Goal: Task Accomplishment & Management: Complete application form

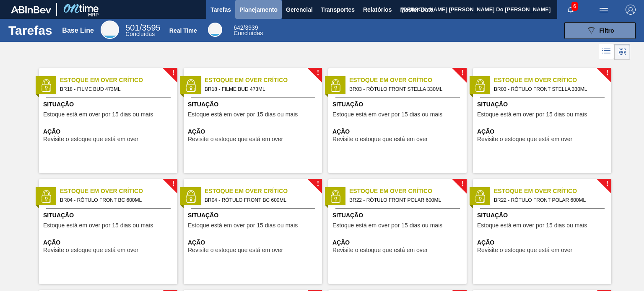
click at [251, 8] on span "Planejamento" at bounding box center [258, 10] width 38 height 10
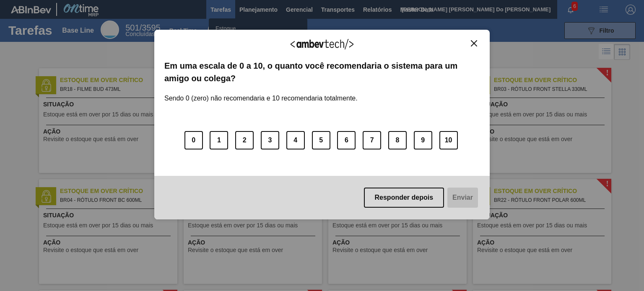
click at [474, 43] on img "Close" at bounding box center [474, 43] width 6 height 6
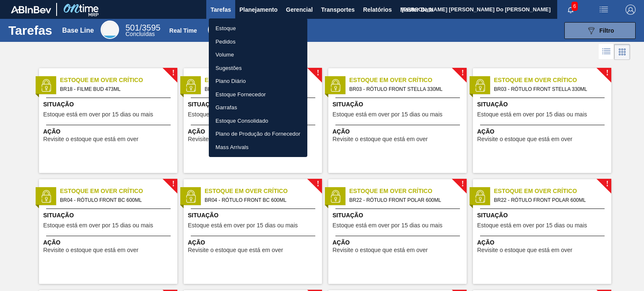
click at [233, 29] on li "Estoque" at bounding box center [258, 28] width 98 height 13
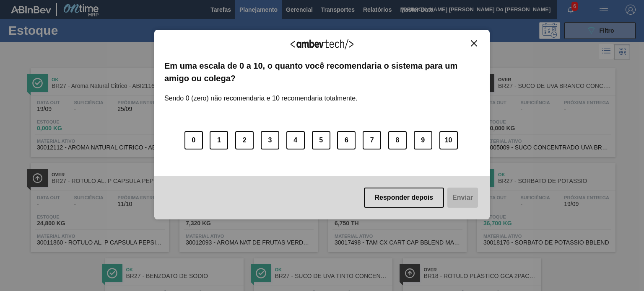
click at [472, 44] on img "Close" at bounding box center [474, 43] width 6 height 6
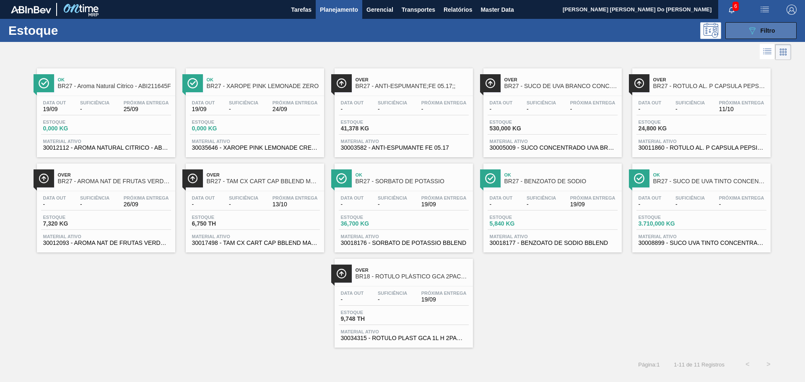
click at [643, 34] on div "089F7B8B-B2A5-4AFE-B5C0-19BA573D28AC Filtro" at bounding box center [761, 31] width 28 height 10
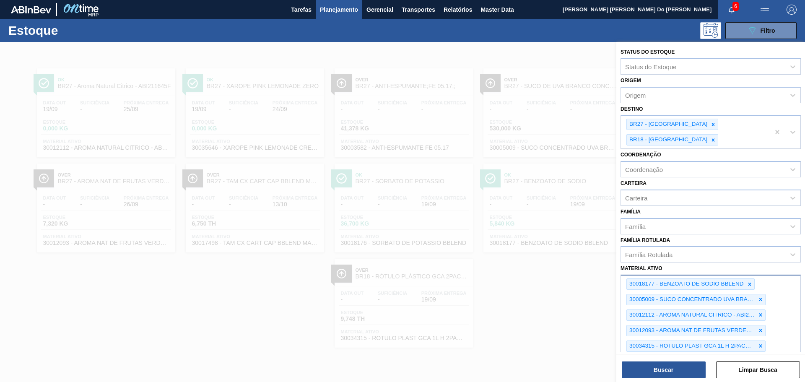
click at [643, 291] on div "30018177 - BENZOATO DE SODIO BBLEND 30005009 - SUCO CONCENTRADO UVA BRANCA 68B …" at bounding box center [710, 361] width 180 height 173
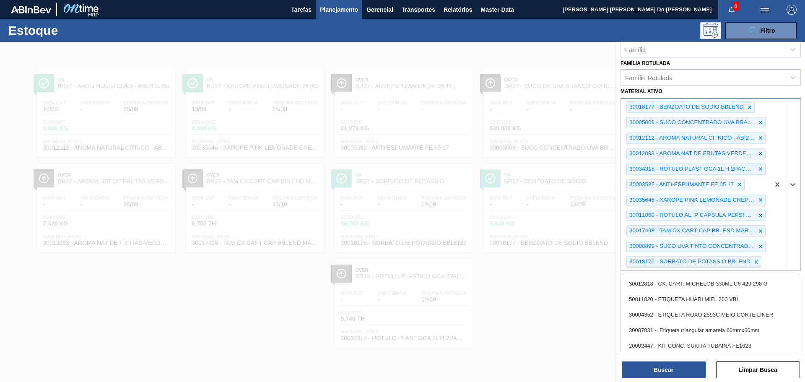
paste ativo "30003623"
type ativo "30003623"
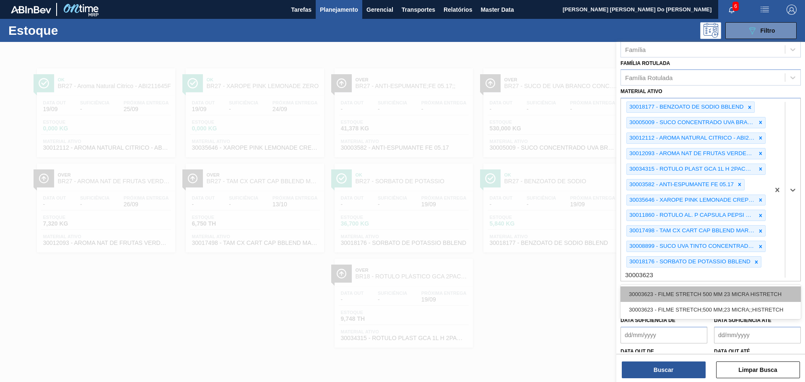
click at [643, 286] on div "30003623 - FILME STRETCH 500 MM 23 MICRA HISTRETCH" at bounding box center [710, 294] width 180 height 16
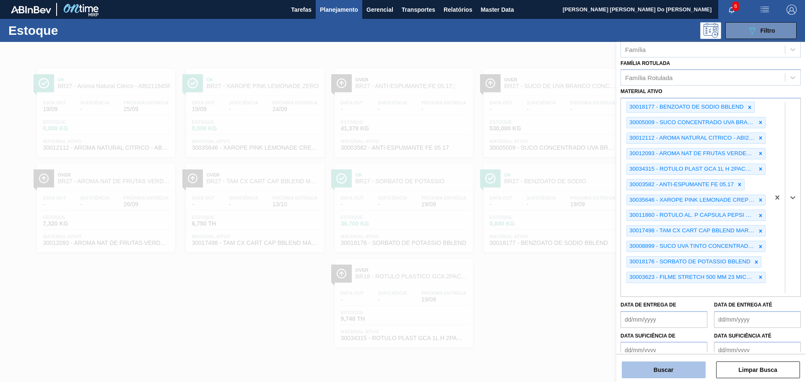
click at [643, 291] on button "Buscar" at bounding box center [664, 369] width 84 height 17
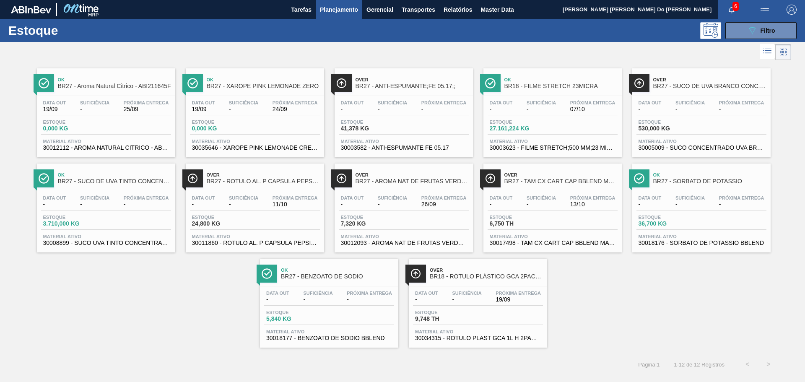
click at [545, 122] on span "Estoque" at bounding box center [518, 121] width 59 height 5
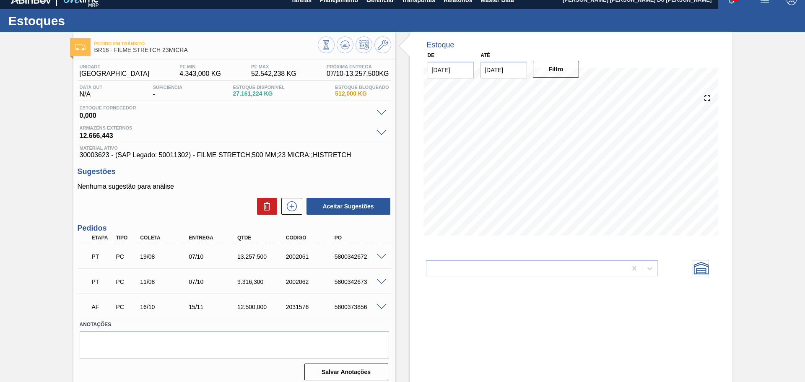
scroll to position [15, 0]
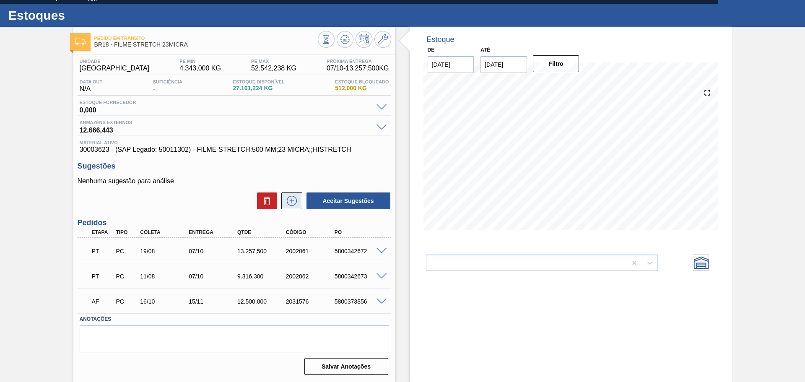
click at [292, 202] on icon at bounding box center [291, 201] width 13 height 10
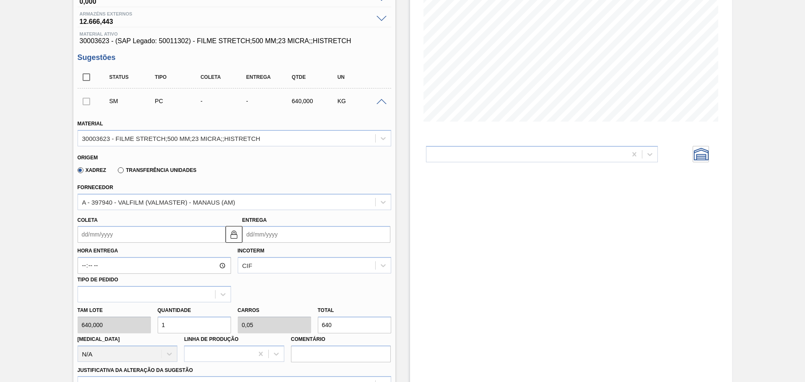
scroll to position [141, 0]
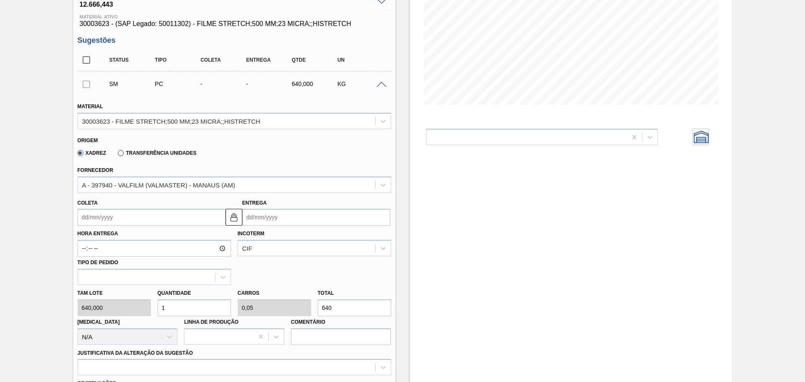
click at [156, 217] on input "Coleta" at bounding box center [152, 217] width 148 height 17
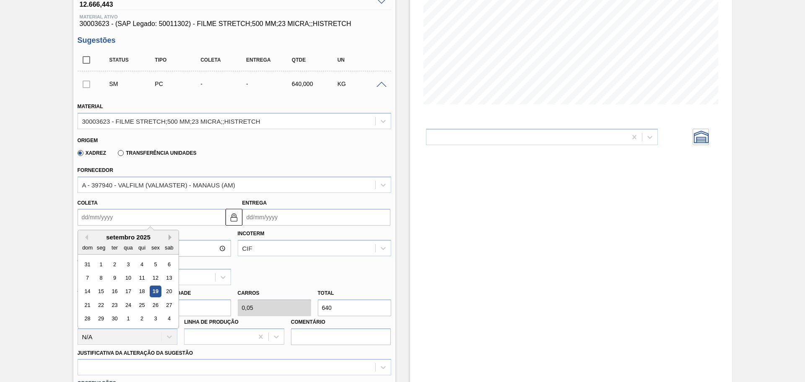
click at [172, 238] on button "Next Month" at bounding box center [171, 237] width 6 height 6
click at [99, 277] on div "6" at bounding box center [100, 277] width 11 height 11
type input "[DATE]"
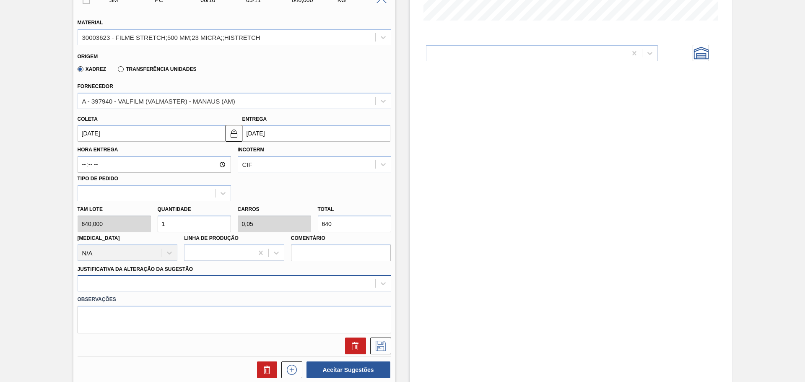
click at [142, 279] on div at bounding box center [234, 283] width 313 height 16
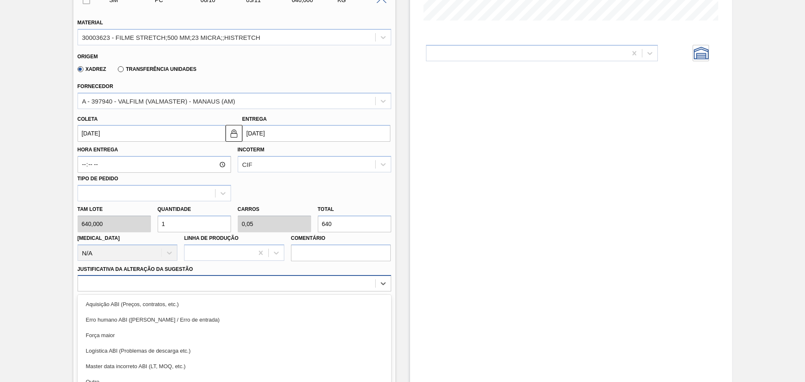
scroll to position [267, 0]
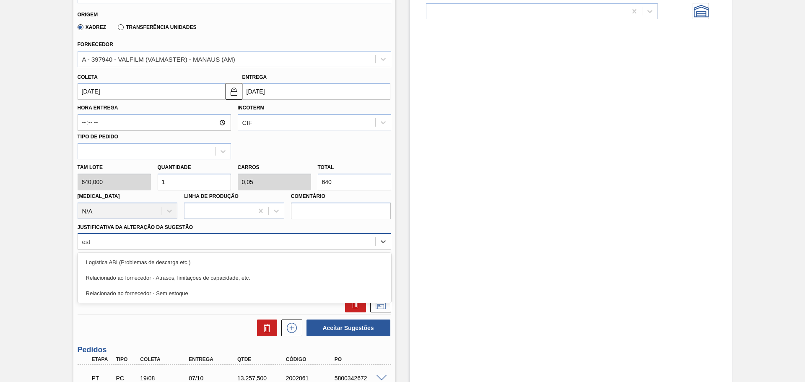
type Sugestão "esto"
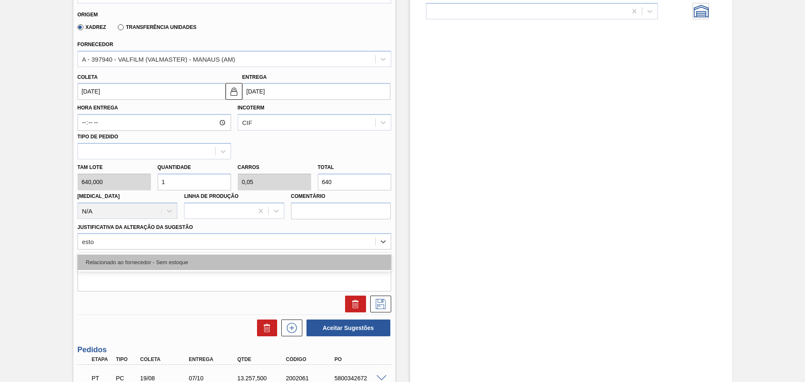
click at [157, 263] on div "Relacionado ao fornecedor - Sem estoque" at bounding box center [234, 262] width 313 height 16
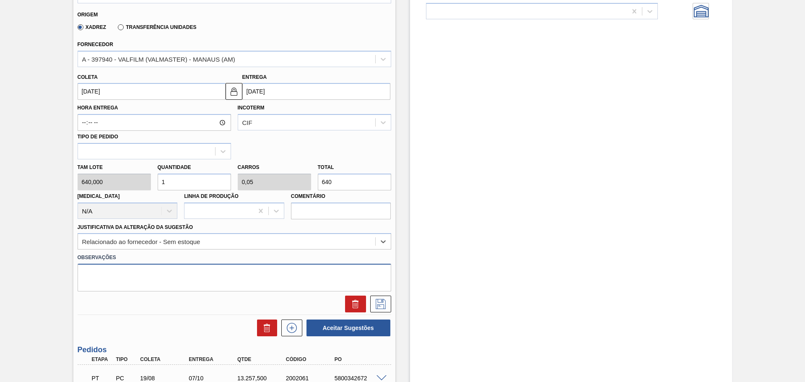
click at [271, 279] on textarea at bounding box center [234, 278] width 313 height 28
type textarea "Pedido para JSL"
click at [387, 291] on button at bounding box center [380, 303] width 21 height 17
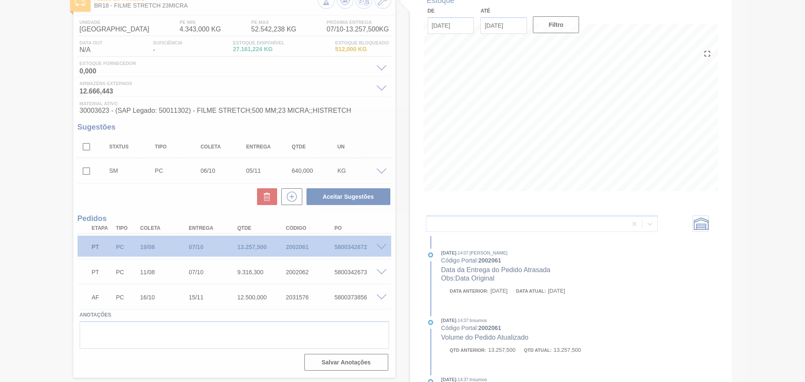
scroll to position [50, 0]
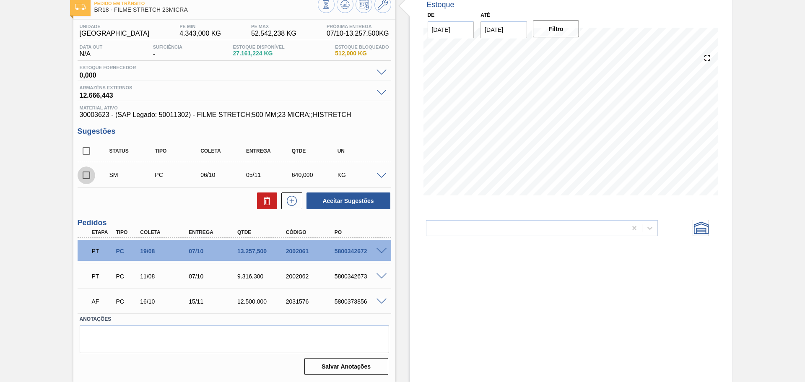
click at [85, 176] on input "checkbox" at bounding box center [87, 175] width 18 height 18
click at [372, 174] on div "KG" at bounding box center [360, 174] width 51 height 7
click at [377, 175] on span at bounding box center [381, 176] width 10 height 6
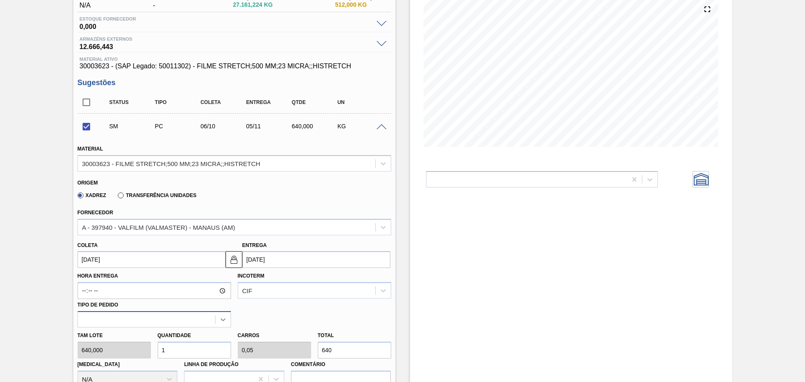
scroll to position [176, 0]
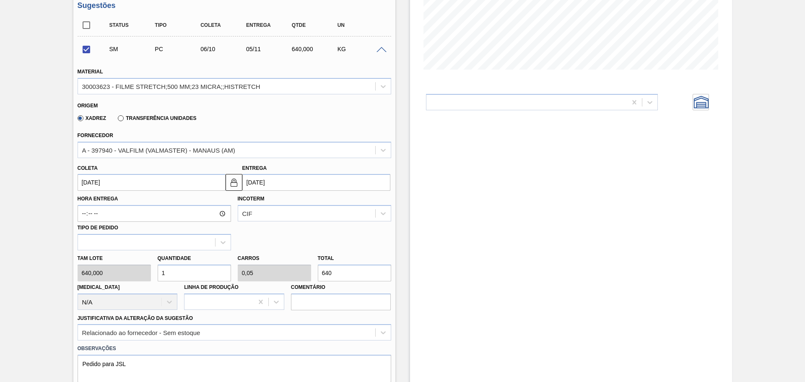
click at [176, 271] on input "1" at bounding box center [194, 272] width 73 height 17
click at [127, 271] on div "[PERSON_NAME] 640,000 Quantidade 1 Carros 0,05 Total 640 [MEDICAL_DATA] N/A Lin…" at bounding box center [234, 280] width 320 height 60
checkbox input "false"
type input "13"
type input "0,65"
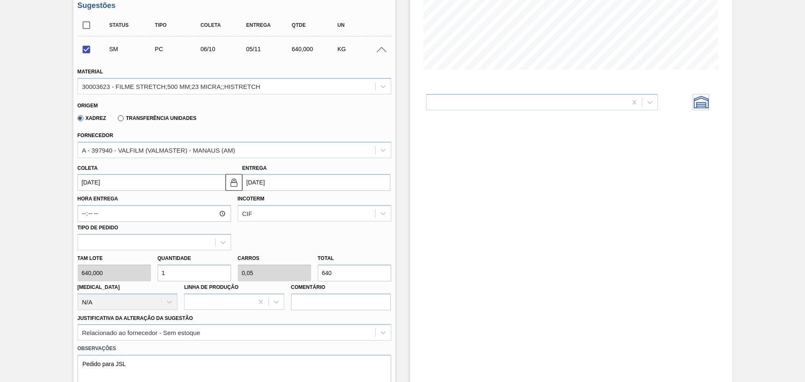
type input "8.320"
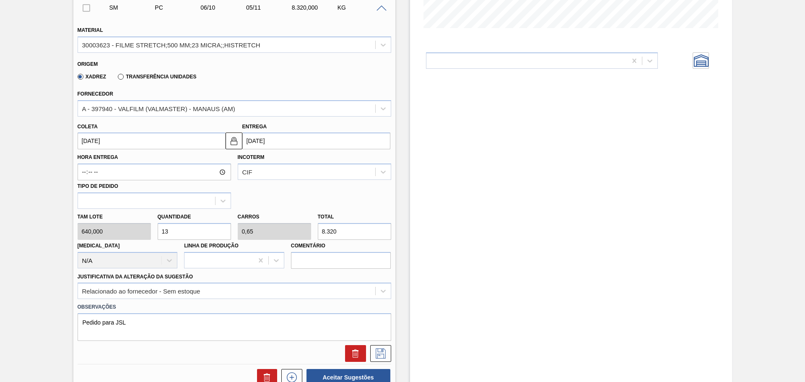
scroll to position [218, 0]
type input "13"
click at [208, 140] on input "[DATE]" at bounding box center [152, 140] width 148 height 17
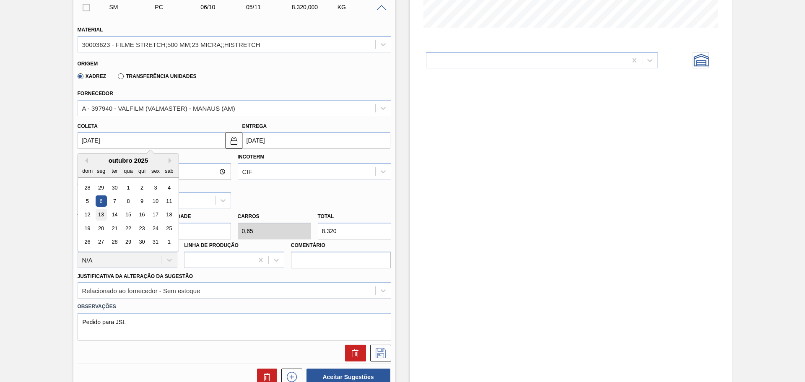
click at [101, 215] on div "13" at bounding box center [100, 214] width 11 height 11
type input "[DATE]"
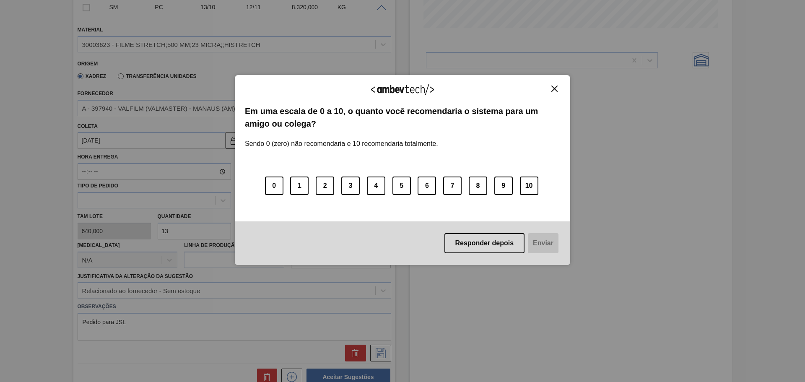
click at [555, 91] on img "Close" at bounding box center [554, 88] width 6 height 6
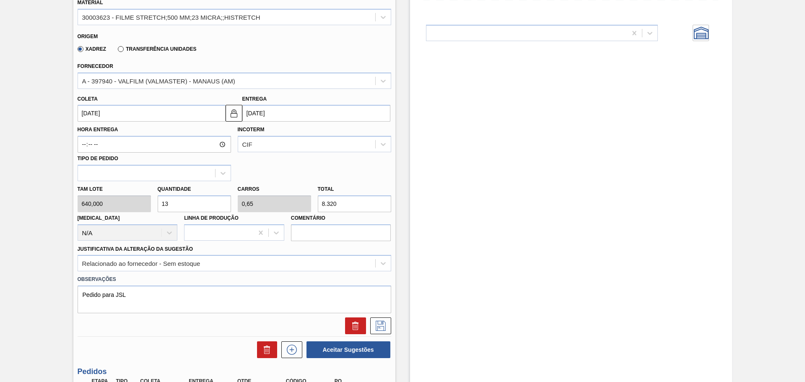
scroll to position [259, 0]
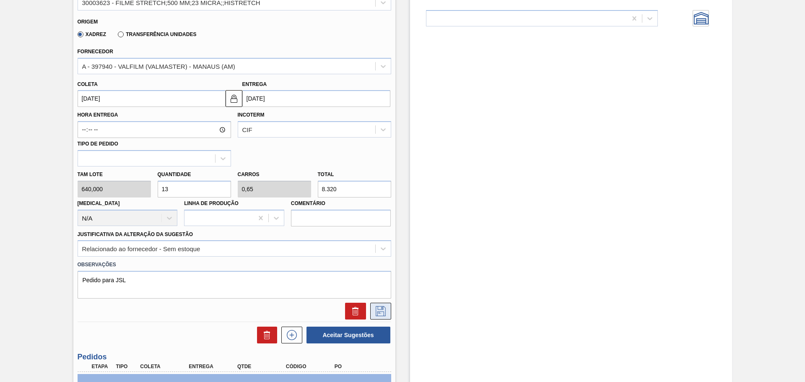
click at [385, 291] on icon at bounding box center [380, 311] width 13 height 10
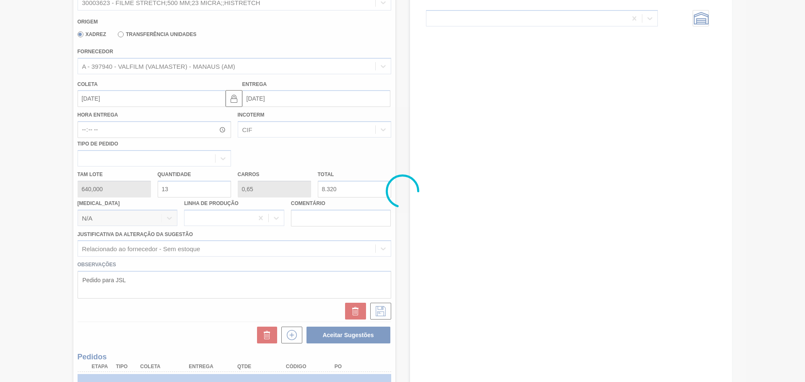
scroll to position [50, 0]
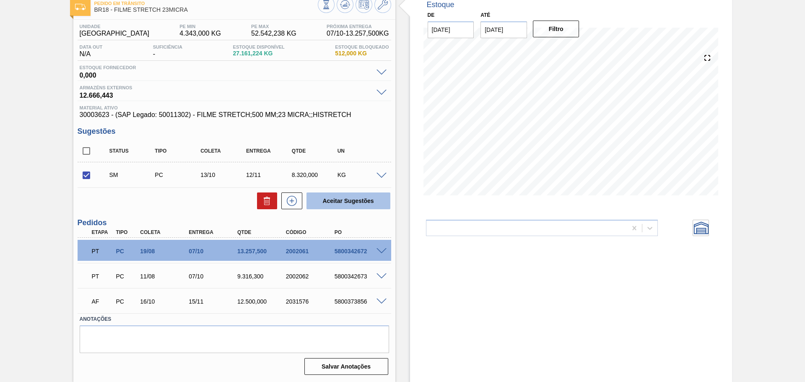
click at [368, 201] on button "Aceitar Sugestões" at bounding box center [348, 200] width 84 height 17
checkbox input "false"
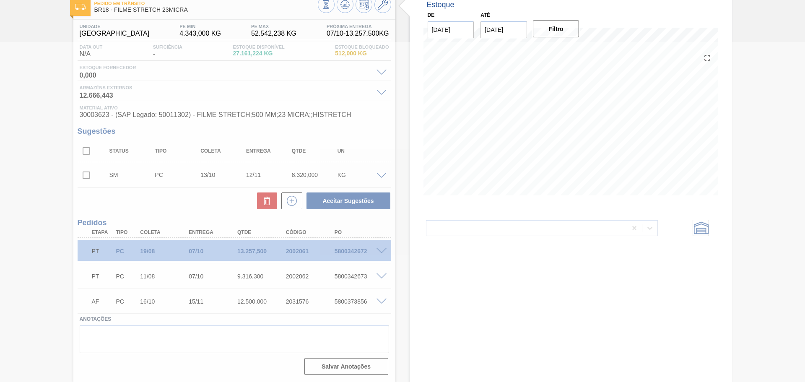
scroll to position [40, 0]
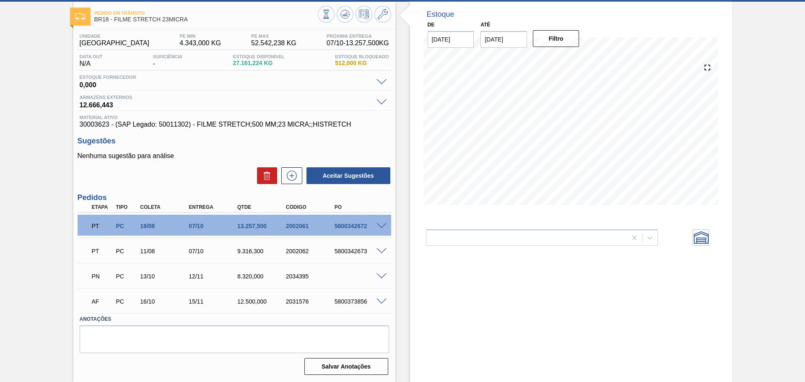
click at [112, 279] on div "PC" at bounding box center [122, 276] width 24 height 7
click at [383, 273] on span at bounding box center [381, 276] width 10 height 6
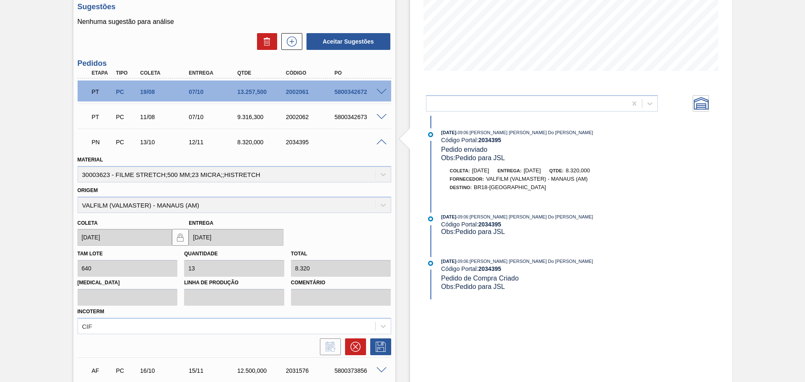
scroll to position [160, 0]
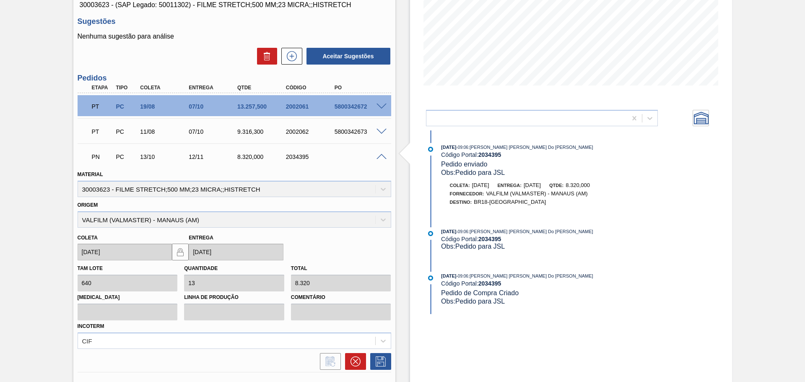
click at [382, 156] on span at bounding box center [381, 157] width 10 height 6
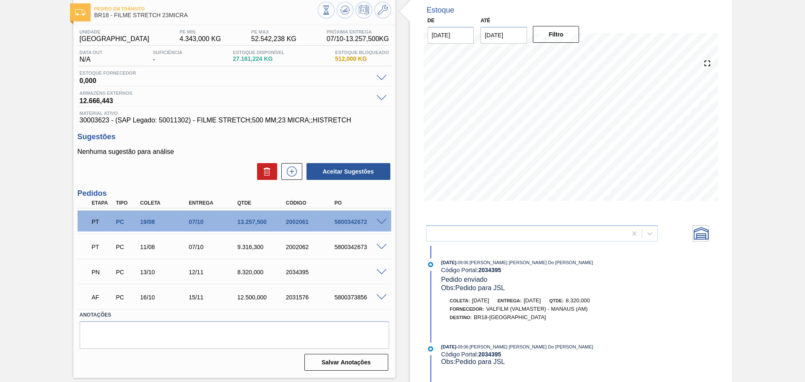
scroll to position [44, 0]
click at [379, 272] on span at bounding box center [381, 272] width 10 height 6
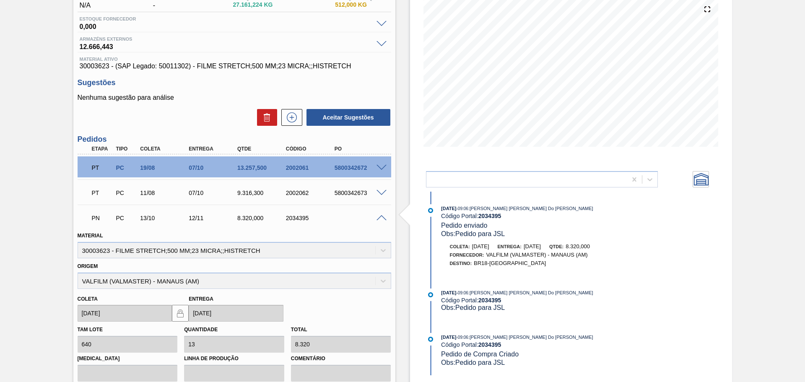
scroll to position [118, 0]
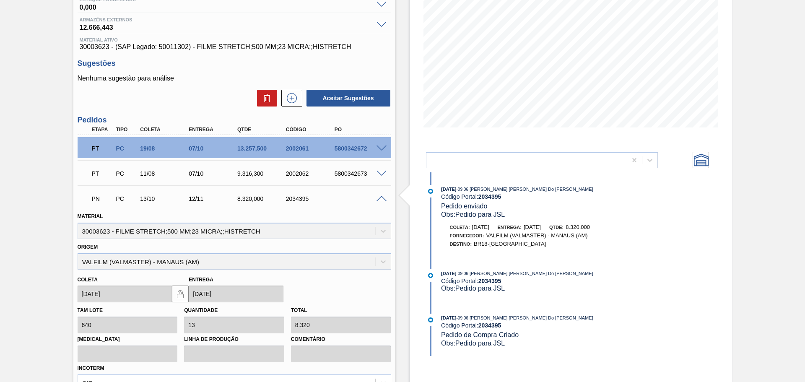
click at [319, 209] on div "Material 30003623 - FILME STRETCH;500 MM;23 MICRA;;HISTRETCH" at bounding box center [234, 223] width 320 height 31
click at [305, 202] on div "2034395" at bounding box center [311, 198] width 54 height 7
click at [376, 198] on div at bounding box center [382, 198] width 17 height 6
click at [377, 193] on div "PN PC 13/10 12/11 8.320,000 2034395" at bounding box center [234, 197] width 313 height 21
click at [380, 195] on div at bounding box center [382, 198] width 17 height 6
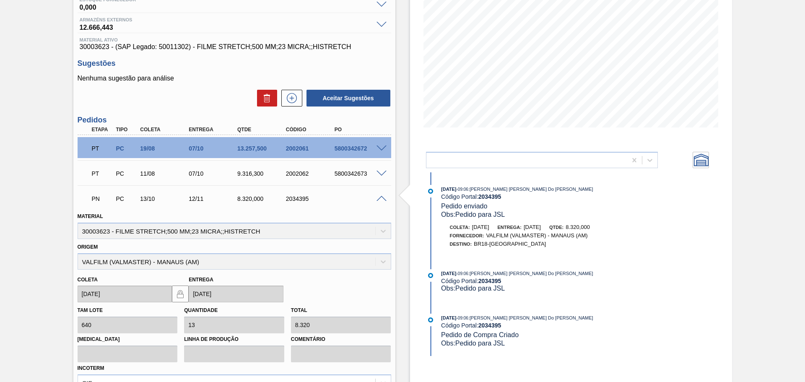
click at [381, 197] on span at bounding box center [381, 199] width 10 height 6
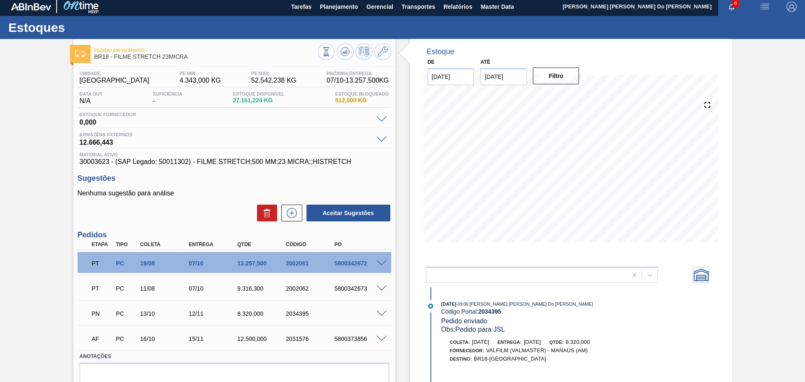
scroll to position [3, 0]
click at [291, 291] on div "PN PC 13/10 12/11 8.320,000 2034395" at bounding box center [231, 313] width 291 height 17
copy div "2034395"
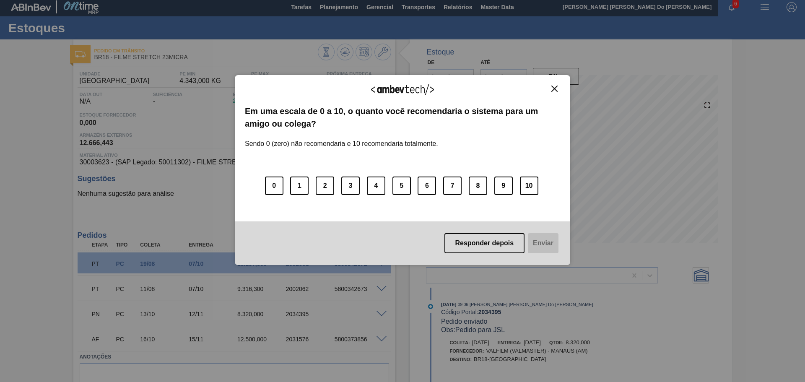
click at [555, 84] on div "Agradecemos seu feedback! Em uma escala de 0 a 10, o quanto você recomendaria o…" at bounding box center [402, 170] width 335 height 190
click at [551, 89] on button "Close" at bounding box center [554, 88] width 11 height 7
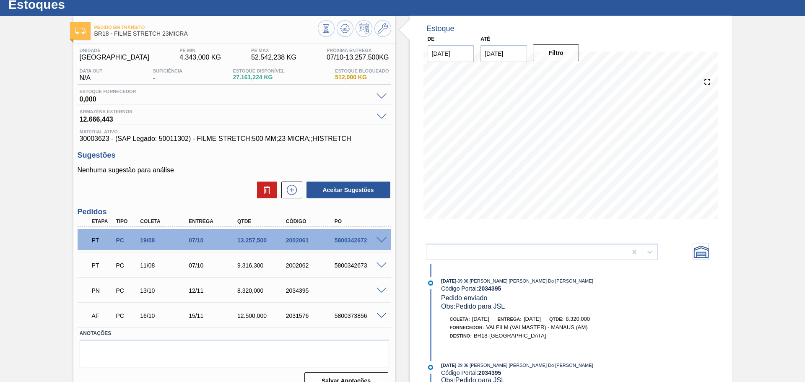
scroll to position [0, 0]
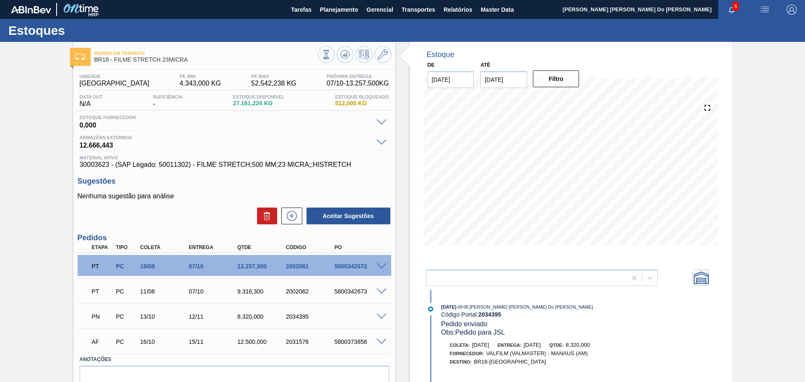
click at [98, 164] on span "30003623 - (SAP Legado: 50011302) - FILME STRETCH;500 MM;23 MICRA;;HISTRETCH" at bounding box center [234, 165] width 309 height 8
copy span "30003623"
click at [341, 7] on span "Planejamento" at bounding box center [339, 10] width 38 height 10
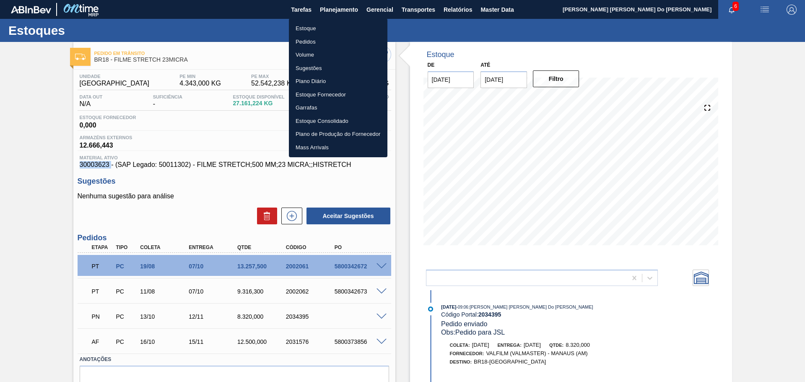
drag, startPoint x: 317, startPoint y: 26, endPoint x: 373, endPoint y: 31, distance: 55.9
click at [317, 26] on li "Estoque" at bounding box center [338, 28] width 98 height 13
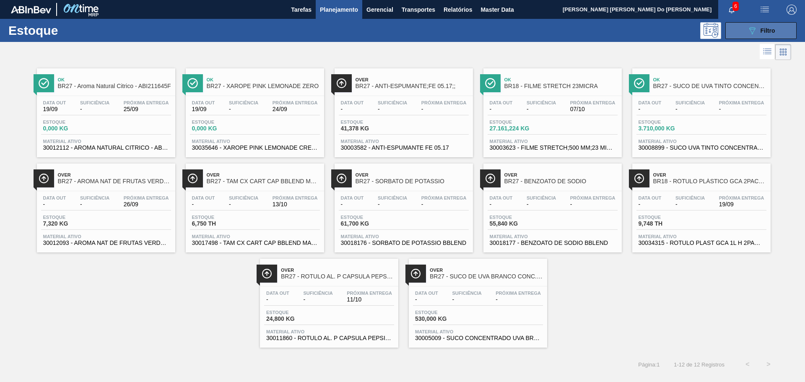
click at [643, 37] on button "089F7B8B-B2A5-4AFE-B5C0-19BA573D28AC Filtro" at bounding box center [760, 30] width 71 height 17
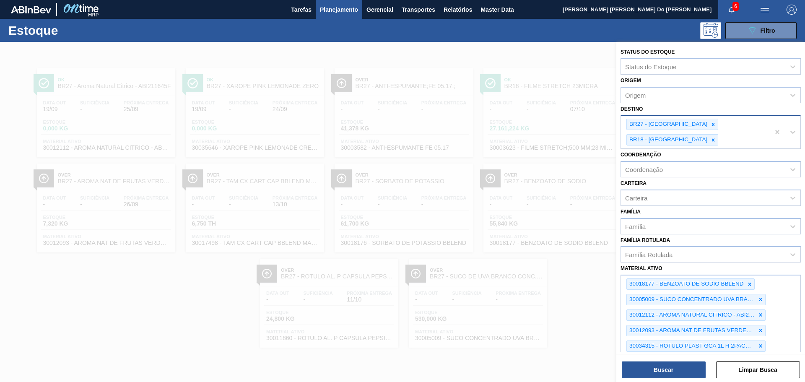
click at [643, 124] on div "BR27 - [GEOGRAPHIC_DATA] BR18 - [GEOGRAPHIC_DATA]" at bounding box center [695, 132] width 149 height 33
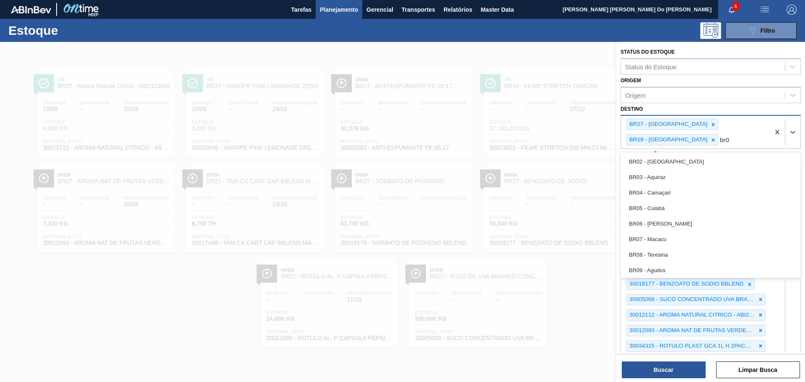
type input "br03"
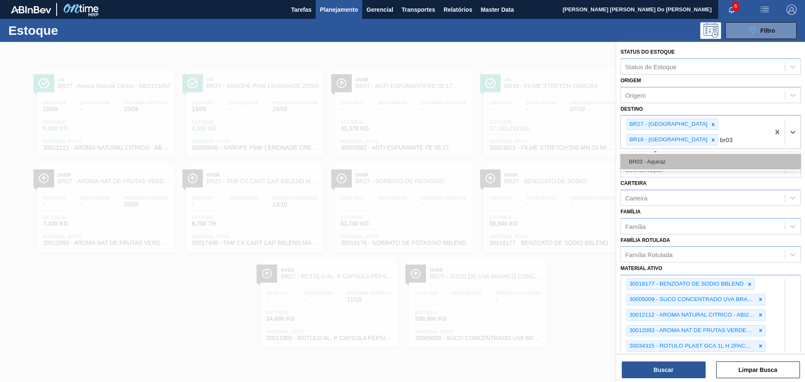
click at [643, 155] on div "BR03 - Aquiraz" at bounding box center [710, 162] width 180 height 16
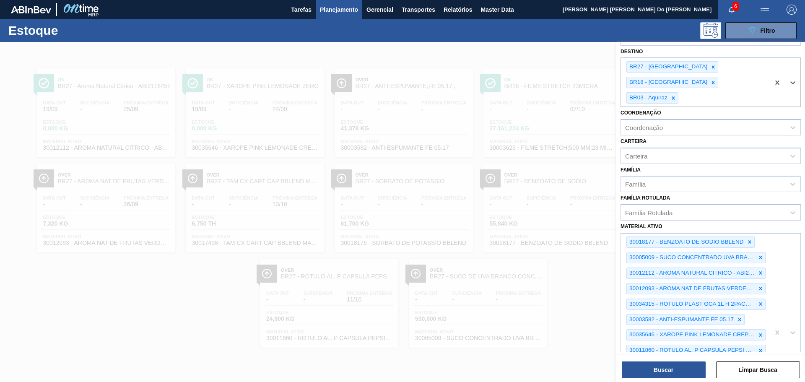
scroll to position [168, 0]
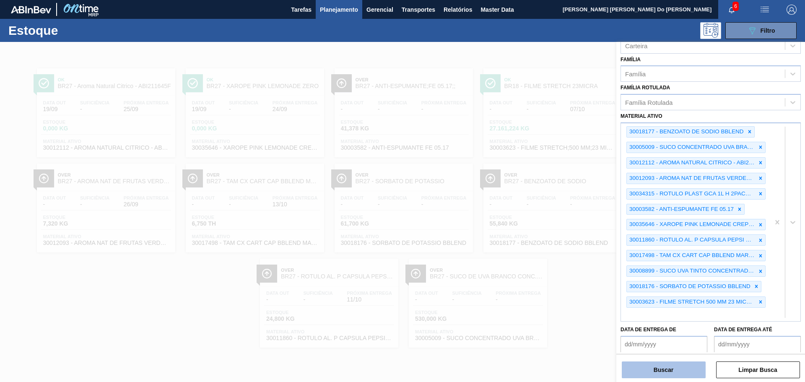
click at [643, 291] on button "Buscar" at bounding box center [664, 369] width 84 height 17
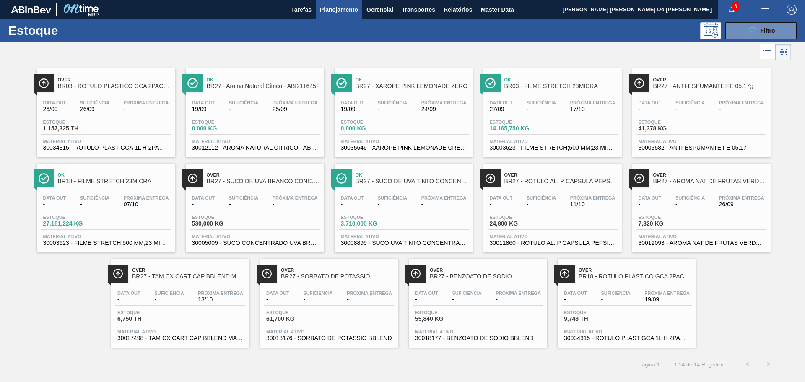
drag, startPoint x: 536, startPoint y: 112, endPoint x: 528, endPoint y: 109, distance: 9.2
click at [536, 112] on span "-" at bounding box center [540, 109] width 29 height 6
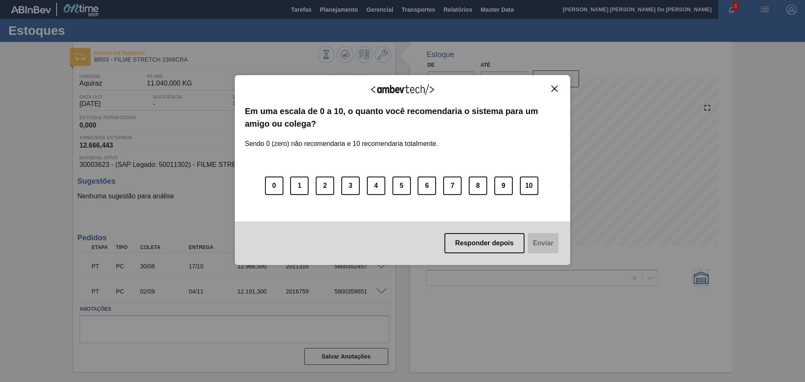
click at [554, 88] on img "Close" at bounding box center [554, 88] width 6 height 6
click at [551, 85] on button "Close" at bounding box center [554, 88] width 11 height 7
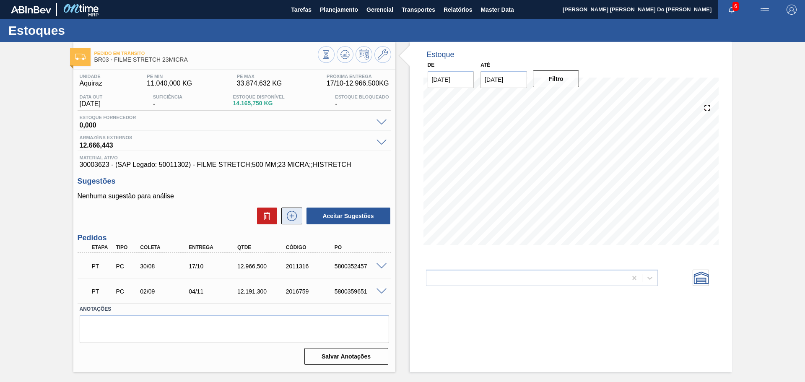
click at [290, 223] on button at bounding box center [291, 215] width 21 height 17
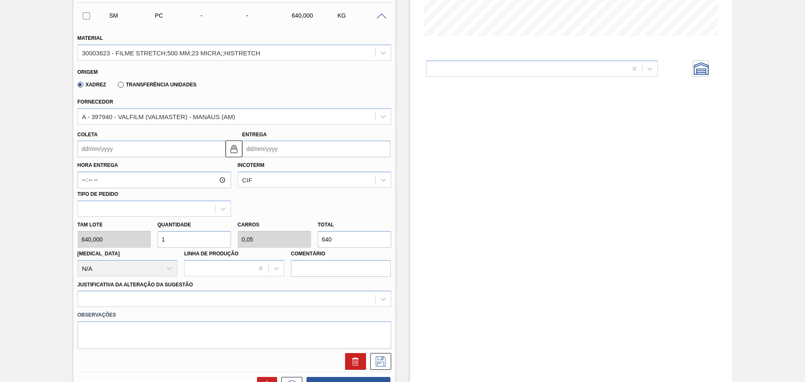
scroll to position [210, 0]
click at [149, 243] on div "[PERSON_NAME] 640,000 Quantidade 1 Carros 0,05 Total 640 [MEDICAL_DATA] N/A Lin…" at bounding box center [234, 246] width 320 height 60
type input "6"
type input "0,3"
type input "3.840"
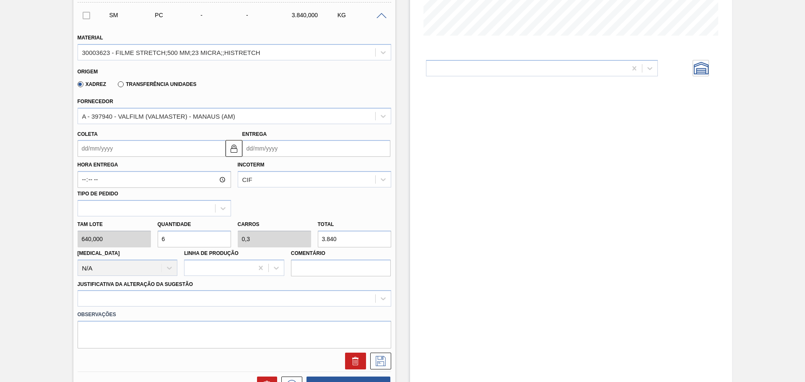
type input "0"
type input "5"
type input "0,25"
type input "3.200"
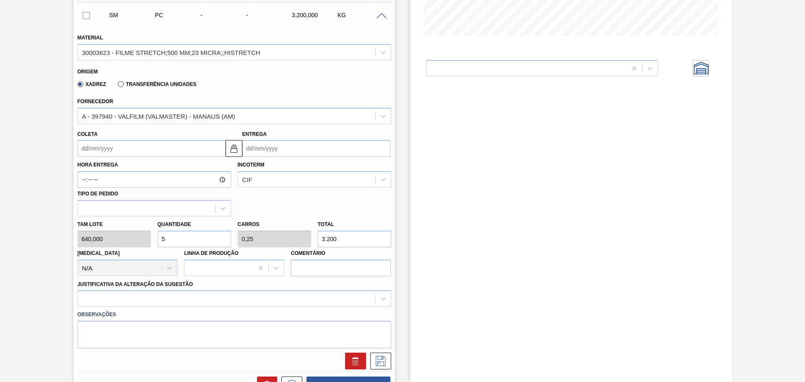
type input "0"
type input "4"
type input "0,2"
type input "2.560"
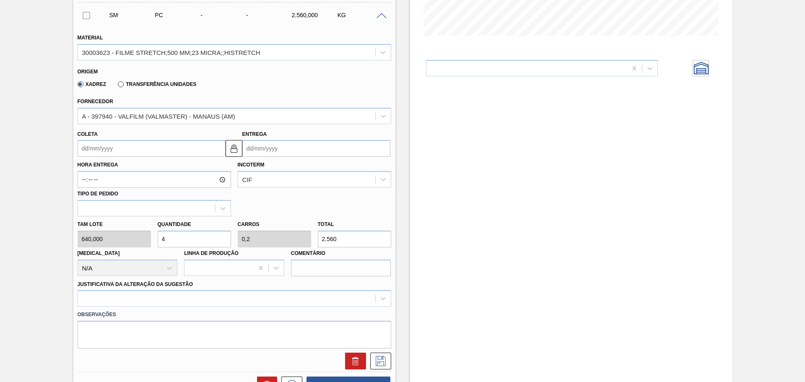
type input "0"
type input "5"
type input "0,25"
type input "3.200"
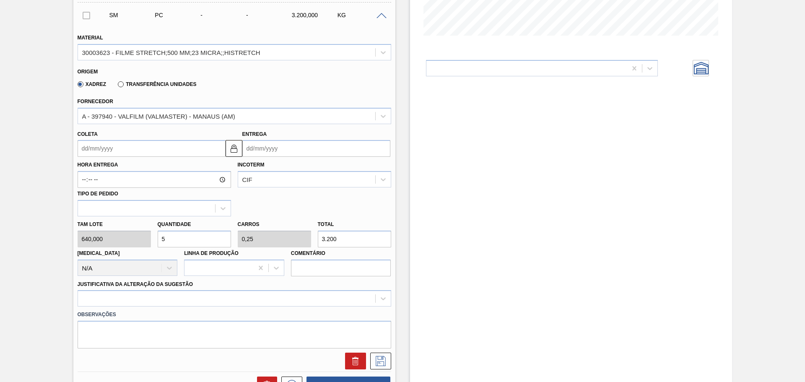
type input "5"
click at [195, 291] on div at bounding box center [234, 298] width 313 height 16
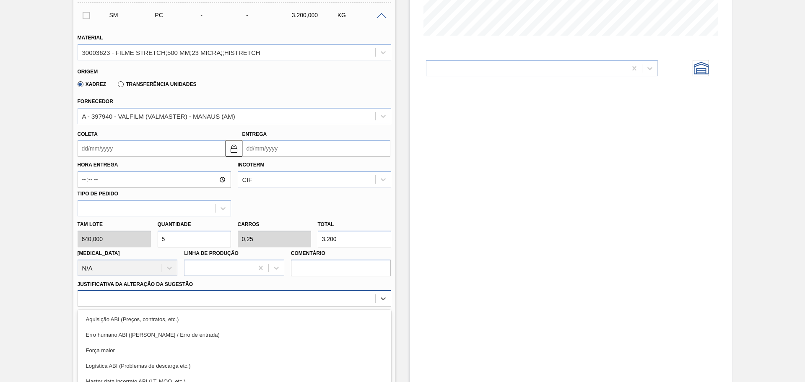
scroll to position [267, 0]
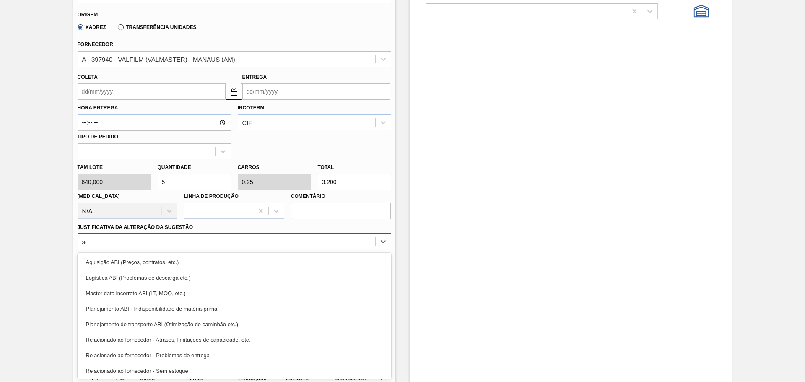
type Sugestão "sem"
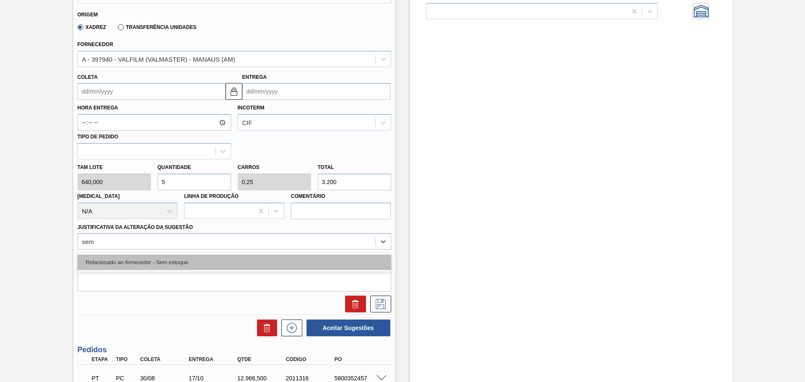
click at [174, 264] on div "Relacionado ao fornecedor - Sem estoque" at bounding box center [234, 262] width 313 height 16
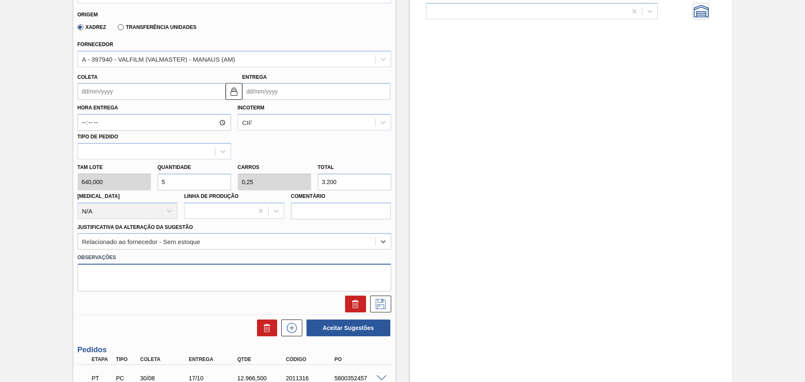
click at [153, 275] on textarea at bounding box center [234, 278] width 313 height 28
type textarea "Pedido JSL"
click at [185, 122] on input "Hora Entrega" at bounding box center [154, 122] width 153 height 17
click at [232, 94] on img at bounding box center [234, 91] width 10 height 10
click at [170, 96] on input "Coleta" at bounding box center [152, 91] width 148 height 17
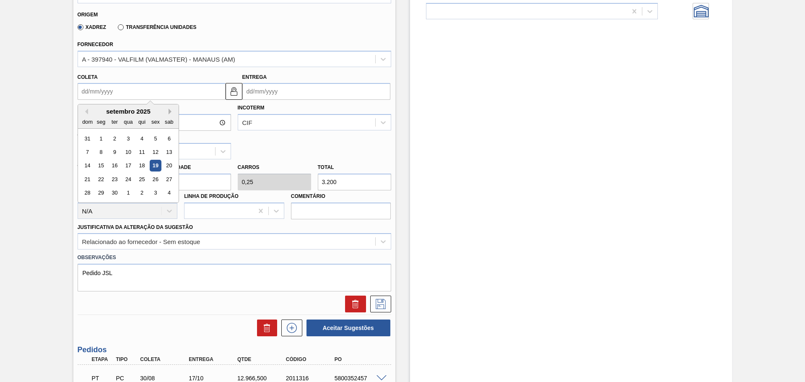
click at [171, 111] on button "Next Month" at bounding box center [171, 112] width 6 height 6
click at [154, 150] on div "10" at bounding box center [155, 151] width 11 height 11
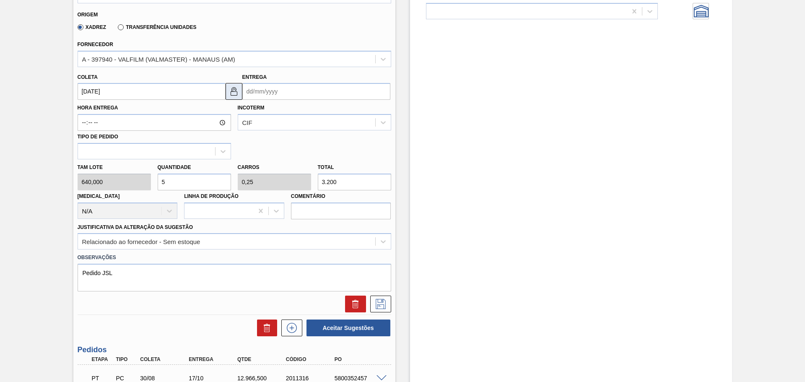
click at [235, 88] on img at bounding box center [234, 91] width 10 height 10
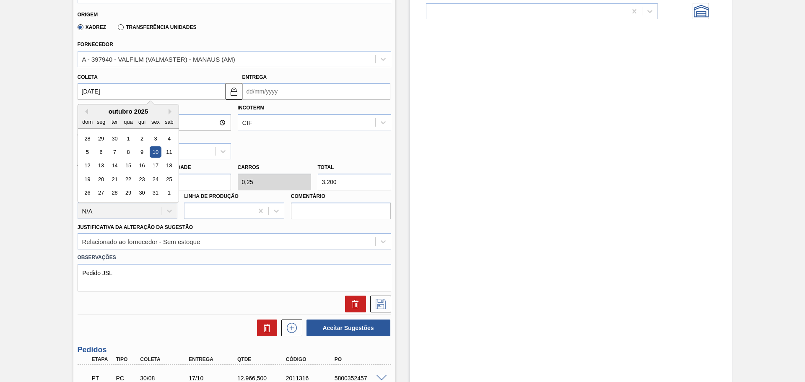
click at [206, 88] on input "[DATE]" at bounding box center [152, 91] width 148 height 17
click at [103, 177] on div "20" at bounding box center [100, 179] width 11 height 11
type input "[DATE]"
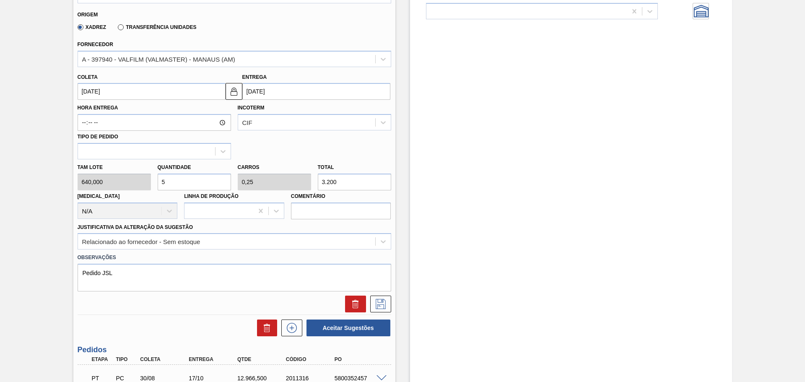
click at [201, 93] on input "[DATE]" at bounding box center [152, 91] width 148 height 17
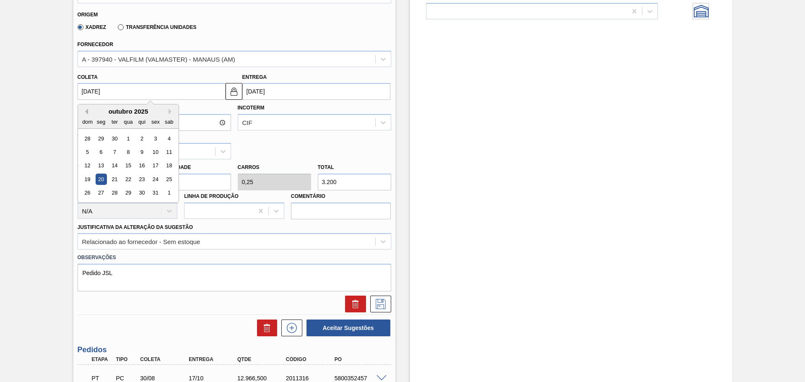
click at [87, 112] on button "Previous Month" at bounding box center [85, 112] width 6 height 6
